Goal: Task Accomplishment & Management: Manage account settings

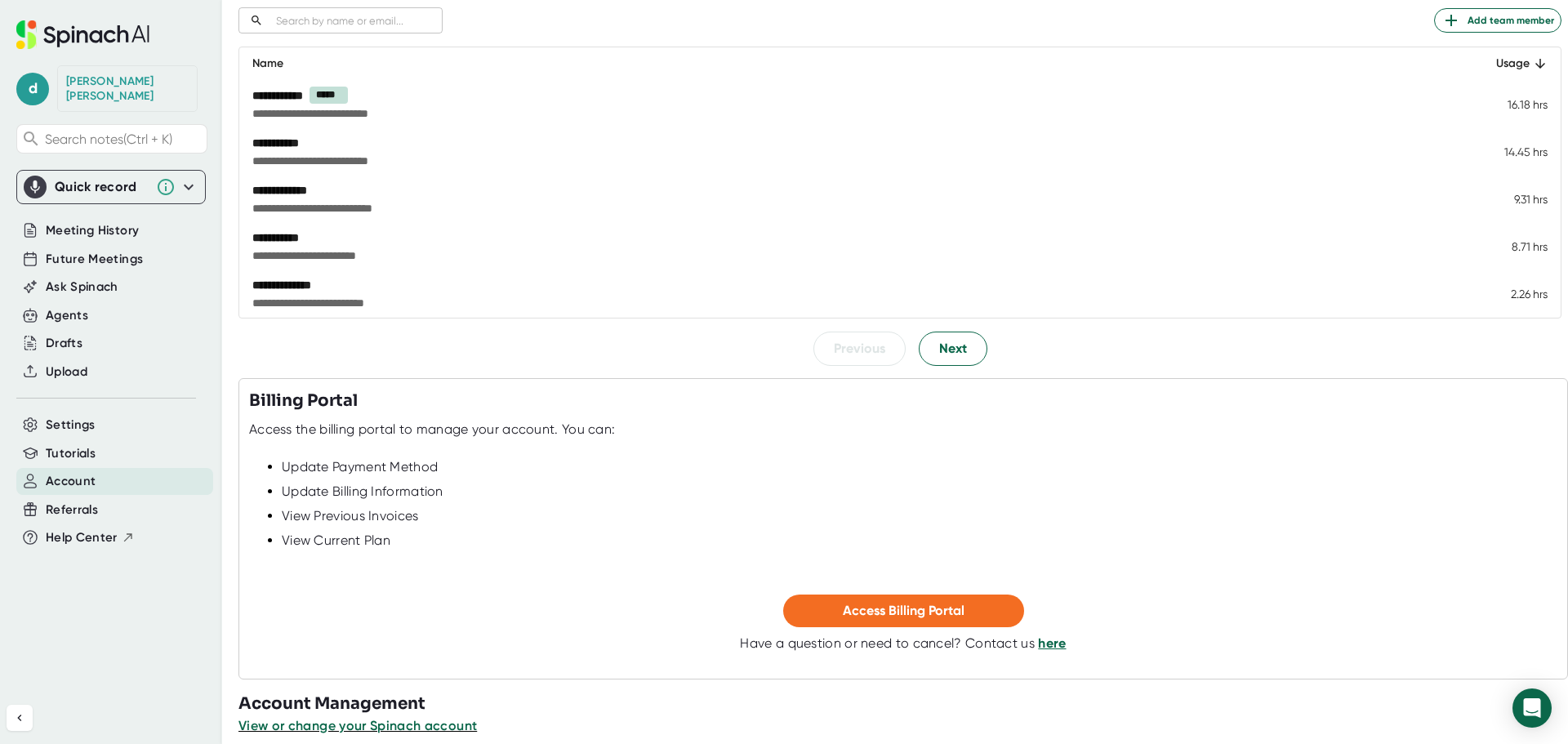
scroll to position [245, 0]
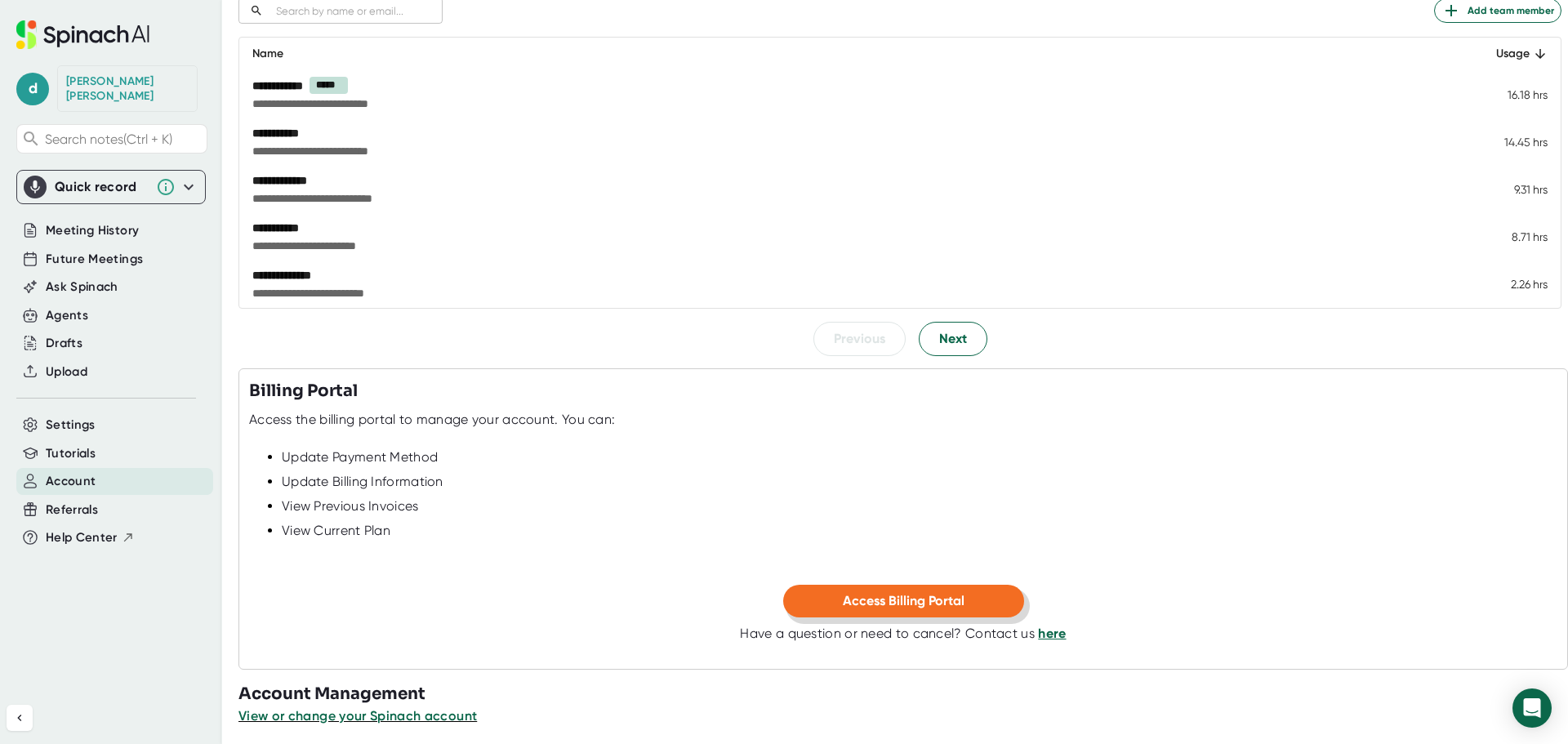
click at [882, 599] on span "Access Billing Portal" at bounding box center [904, 600] width 122 height 16
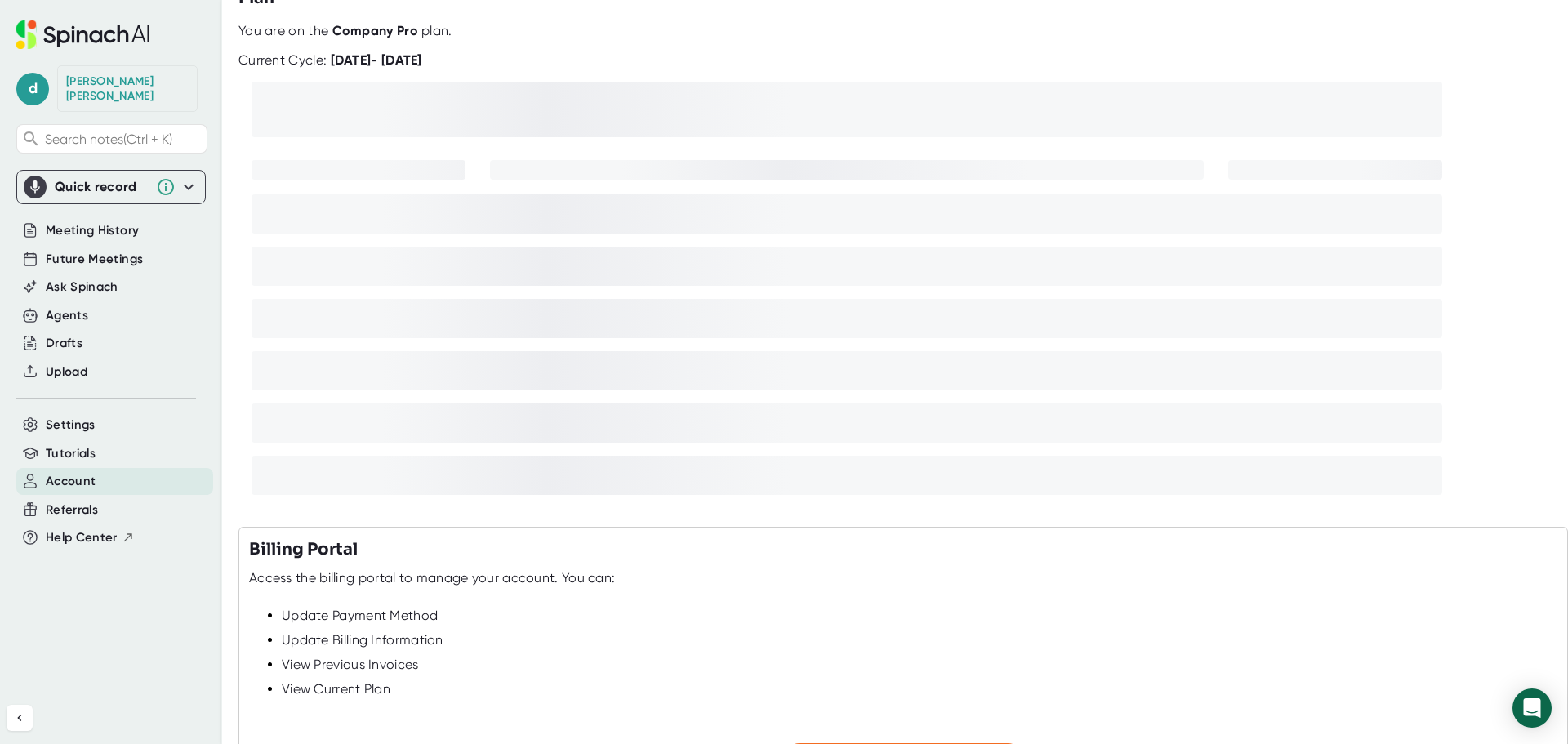
scroll to position [246, 0]
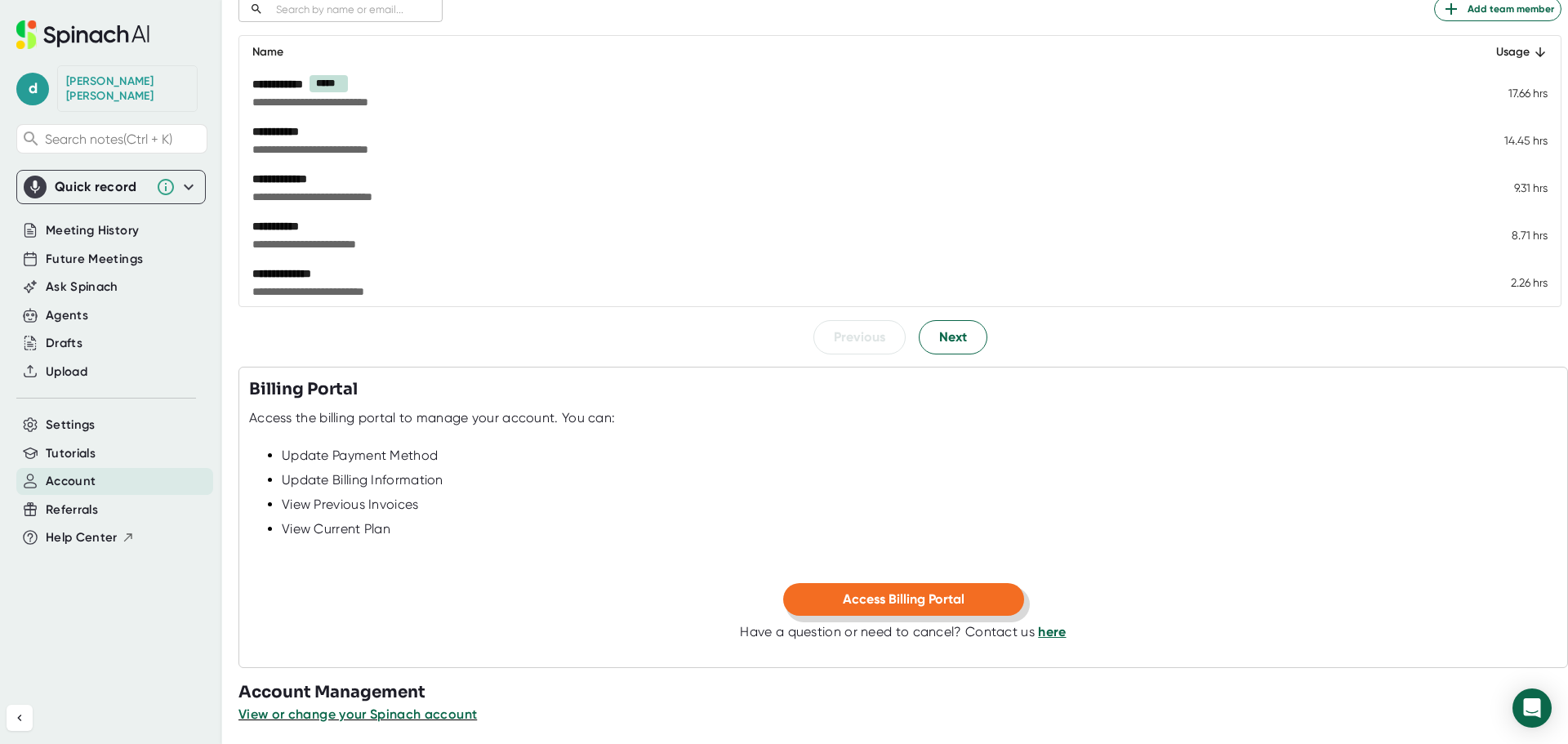
click at [935, 603] on span "Access Billing Portal" at bounding box center [904, 598] width 122 height 16
